Goal: Task Accomplishment & Management: Complete application form

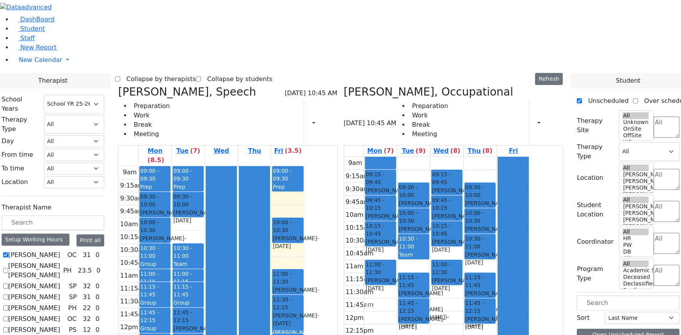
select select "212"
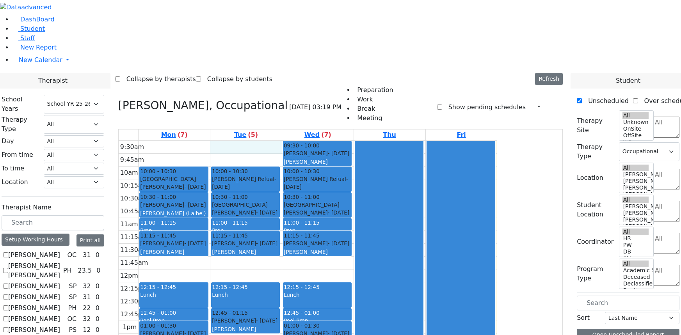
select select "212"
select select "1"
click at [31, 32] on span "Student" at bounding box center [32, 28] width 25 height 7
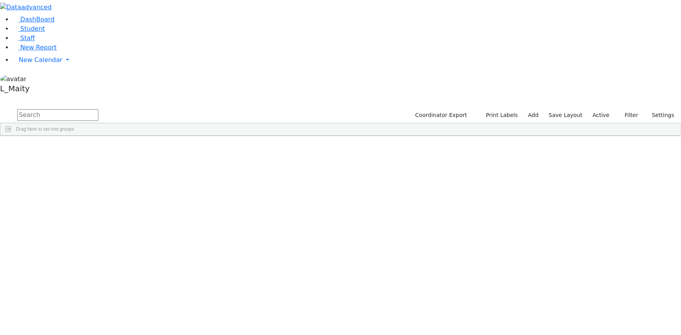
scroll to position [2910, 0]
click at [264, 190] on div "PW" at bounding box center [242, 195] width 44 height 11
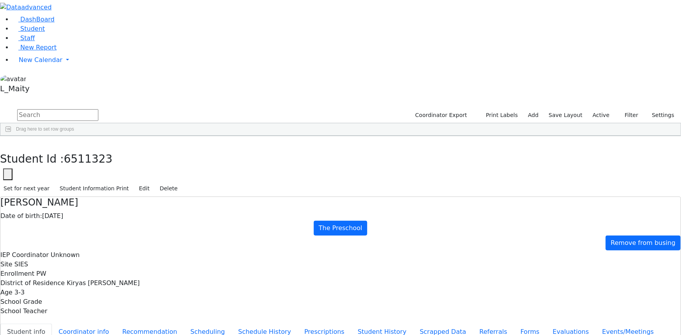
scroll to position [26, 0]
